Goal: Task Accomplishment & Management: Manage account settings

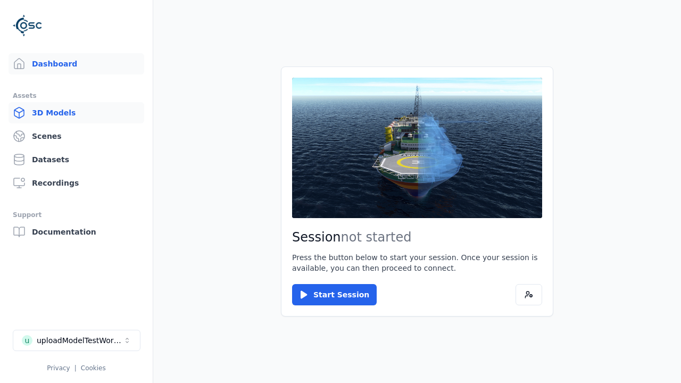
click at [76, 113] on link "3D Models" at bounding box center [77, 112] width 136 height 21
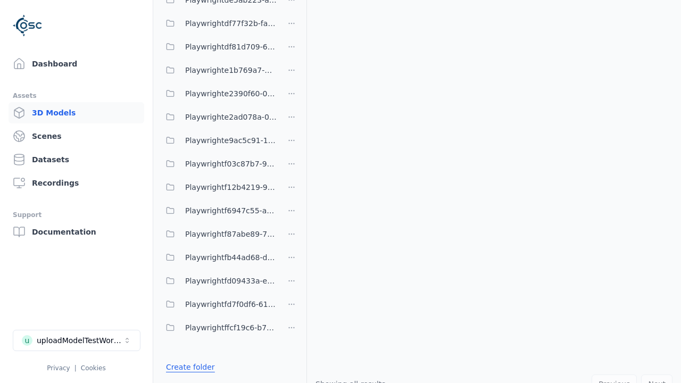
click at [190, 367] on link "Create folder" at bounding box center [190, 367] width 49 height 11
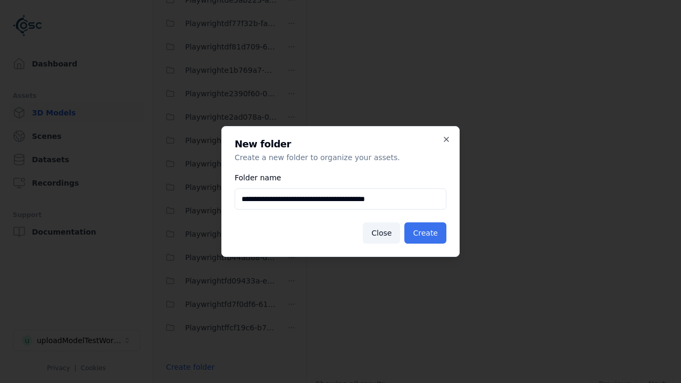
type input "**********"
click at [425, 233] on button "Create" at bounding box center [425, 232] width 42 height 21
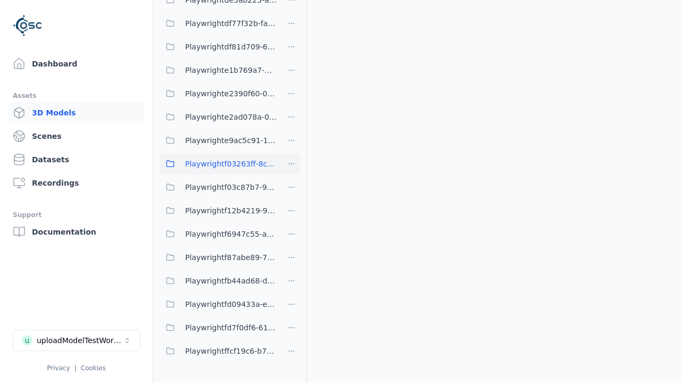
click at [218, 164] on span "Playwrightf03263ff-8cb2-4c6b-ab28-b85a449928b1" at bounding box center [230, 163] width 91 height 13
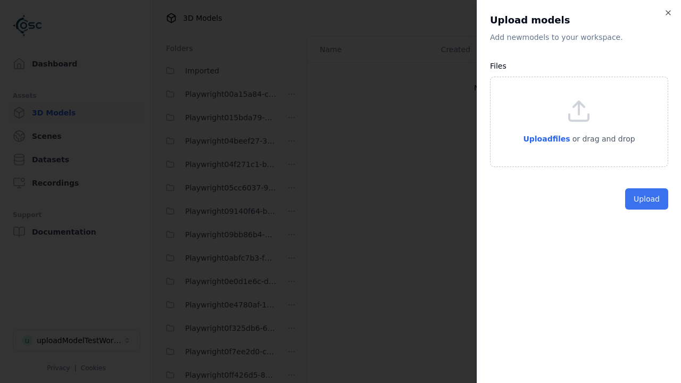
click at [646, 210] on button "Upload" at bounding box center [646, 198] width 43 height 21
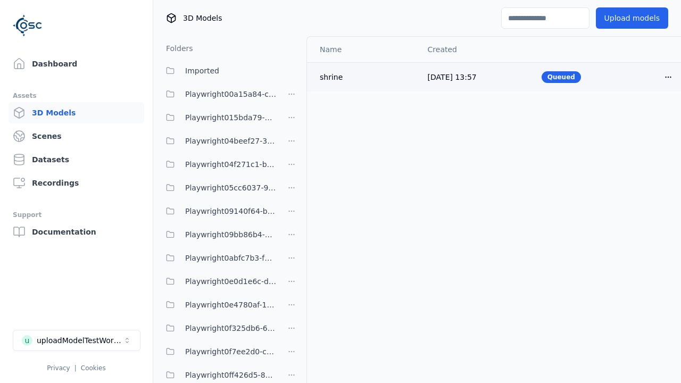
click at [668, 77] on html "Support Dashboard Assets 3D Models Scenes Datasets Recordings Support Documenta…" at bounding box center [340, 191] width 681 height 383
click at [645, 118] on div "Delete" at bounding box center [644, 118] width 63 height 17
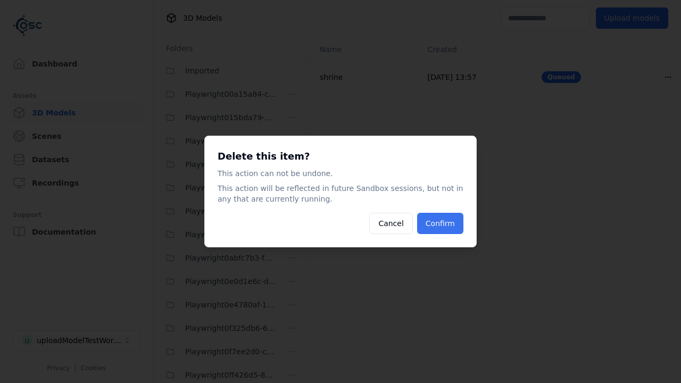
click at [440, 223] on button "Confirm" at bounding box center [440, 223] width 46 height 21
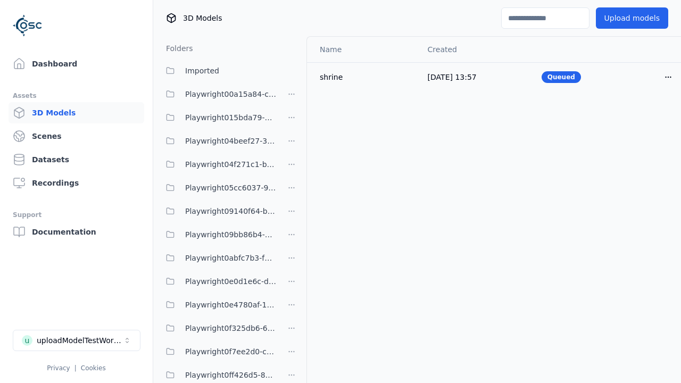
click at [291, 191] on html "Support Dashboard Assets 3D Models Scenes Datasets Recordings Support Documenta…" at bounding box center [340, 191] width 681 height 383
